Goal: Transaction & Acquisition: Subscribe to service/newsletter

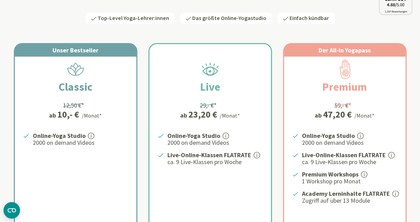
scroll to position [138, 0]
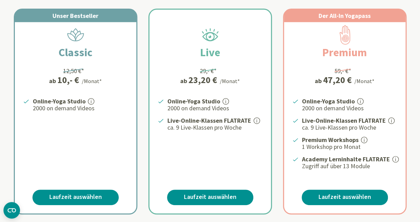
click at [119, 148] on div "Online-Yoga Studio 2000 on demand Videos" at bounding box center [76, 134] width 122 height 74
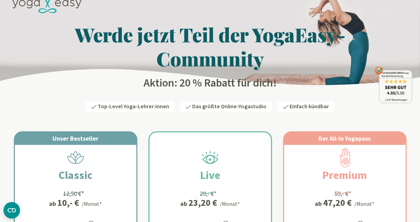
scroll to position [0, 0]
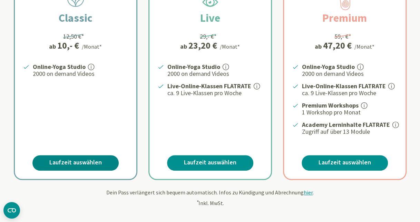
click at [95, 161] on link "Laufzeit auswählen" at bounding box center [75, 163] width 86 height 16
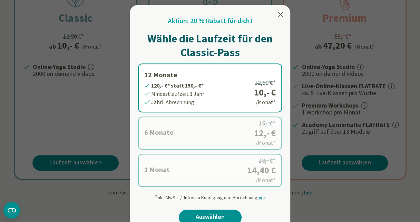
click at [195, 177] on label "1 Monat 14,40 €* statt 18,- €* Mindestlaufzeit 1 Monat Monatl. Abrechnung 18,- …" at bounding box center [210, 170] width 144 height 33
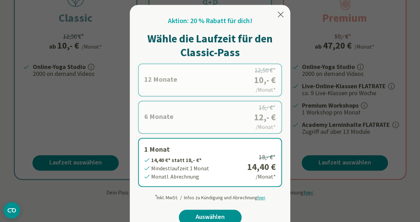
scroll to position [207, 0]
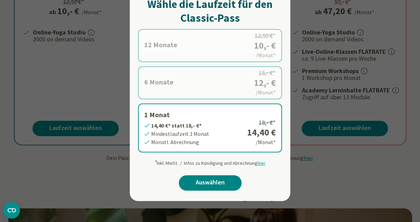
click at [195, 180] on link "Auswählen" at bounding box center [210, 183] width 63 height 16
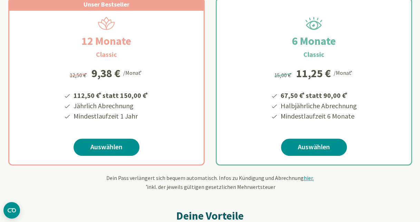
scroll to position [138, 0]
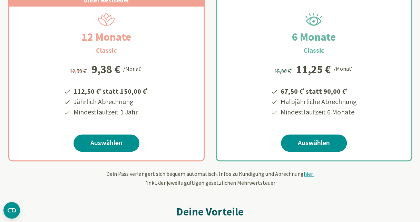
click at [272, 128] on div "15,00 € * 11,25 € /Monat * 67,50 € * statt 90,00 € * Halbjährliche Abrechnung M…" at bounding box center [313, 93] width 91 height 74
click at [303, 142] on link "Auswählen" at bounding box center [314, 143] width 66 height 17
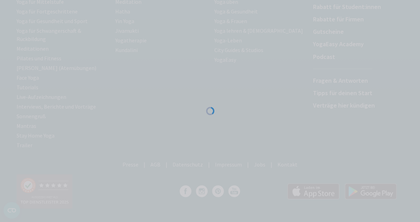
scroll to position [150, 0]
